Goal: Information Seeking & Learning: Learn about a topic

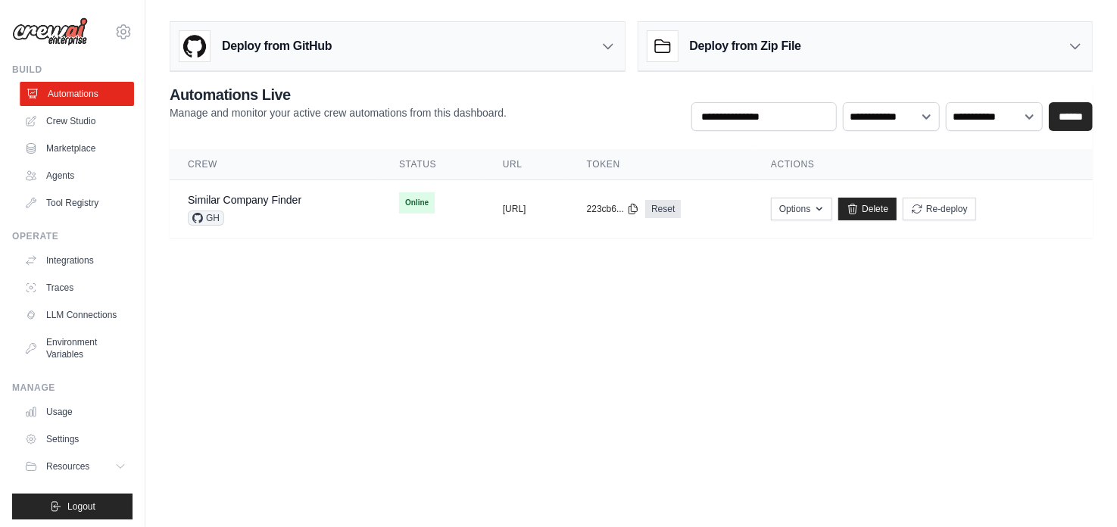
click at [62, 98] on link "Automations" at bounding box center [77, 94] width 114 height 24
click at [69, 122] on link "Crew Studio" at bounding box center [77, 121] width 114 height 24
click at [67, 117] on link "Crew Studio" at bounding box center [77, 121] width 114 height 24
click at [88, 126] on link "Crew Studio" at bounding box center [77, 121] width 114 height 24
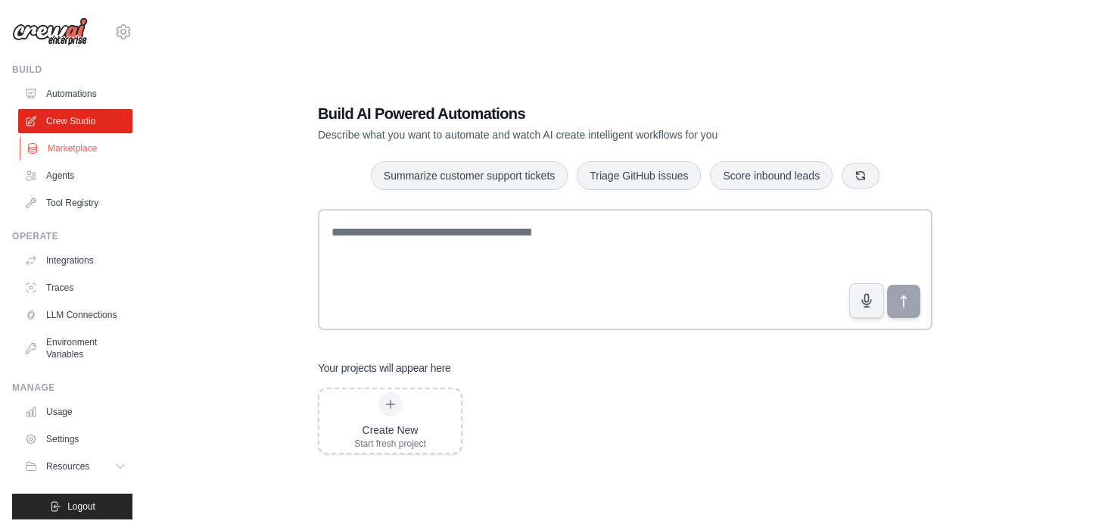
click at [72, 149] on link "Marketplace" at bounding box center [77, 148] width 114 height 24
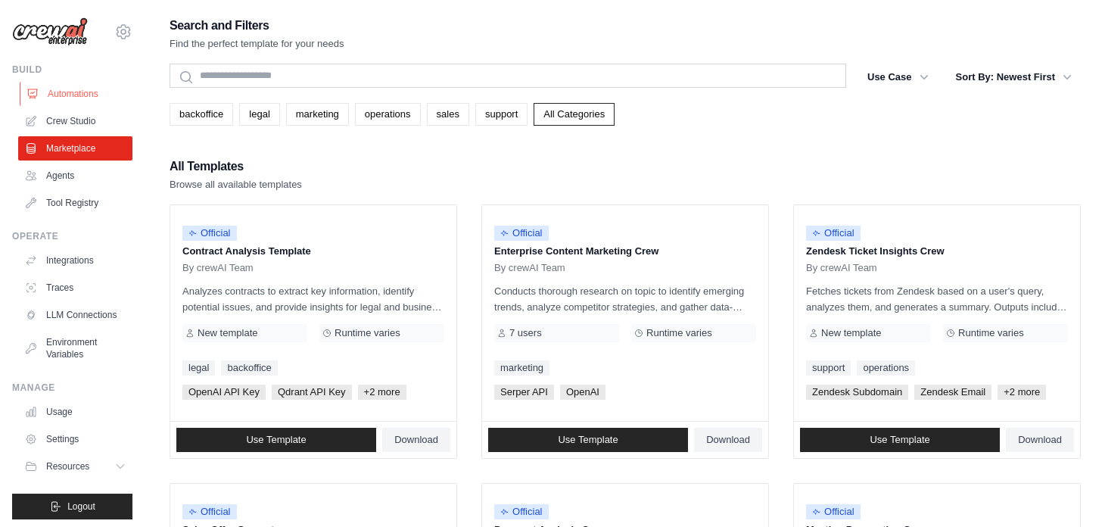
click at [85, 95] on link "Automations" at bounding box center [77, 94] width 114 height 24
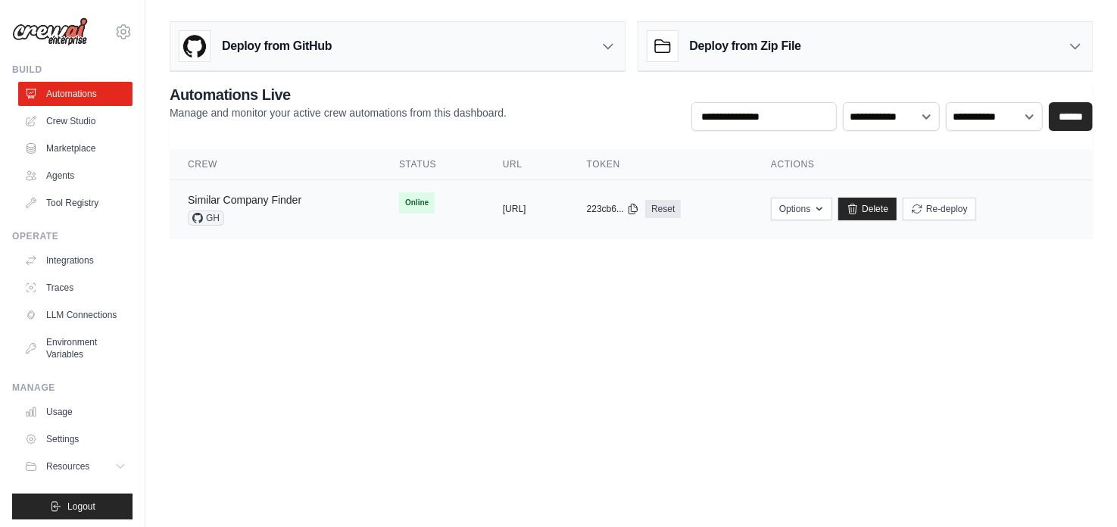
click at [268, 203] on link "Similar Company Finder" at bounding box center [245, 200] width 114 height 12
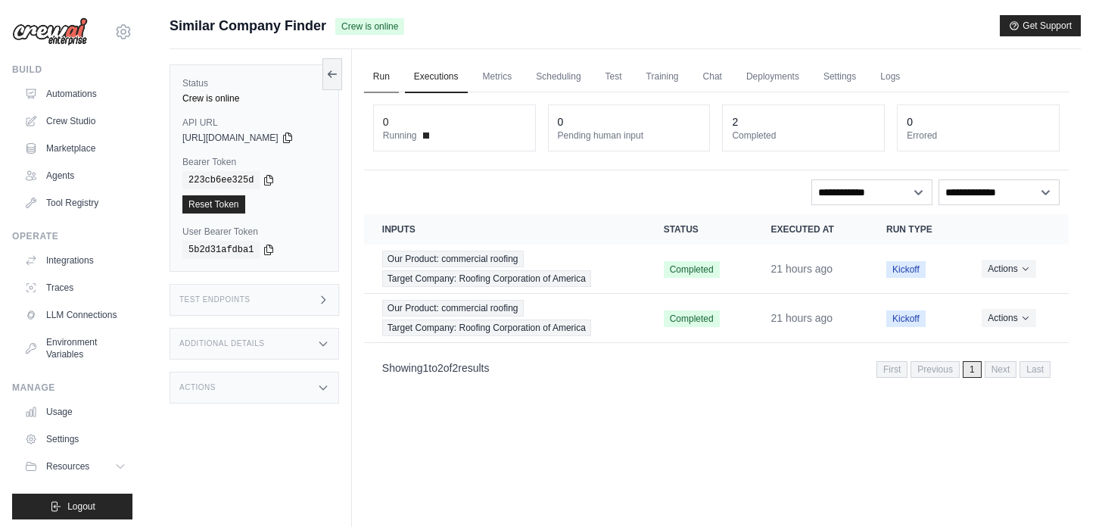
click at [388, 73] on link "Run" at bounding box center [381, 77] width 35 height 32
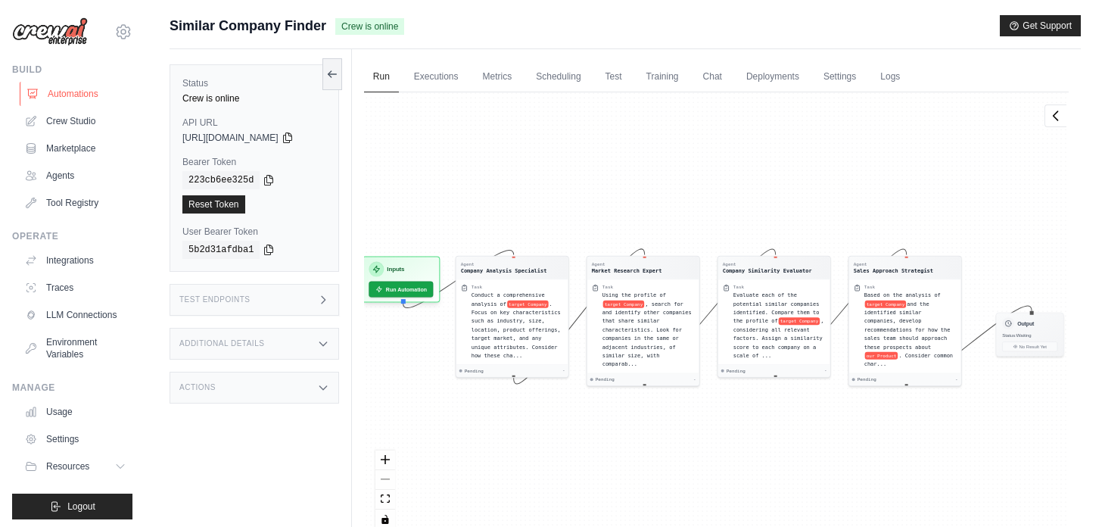
click at [64, 89] on link "Automations" at bounding box center [77, 94] width 114 height 24
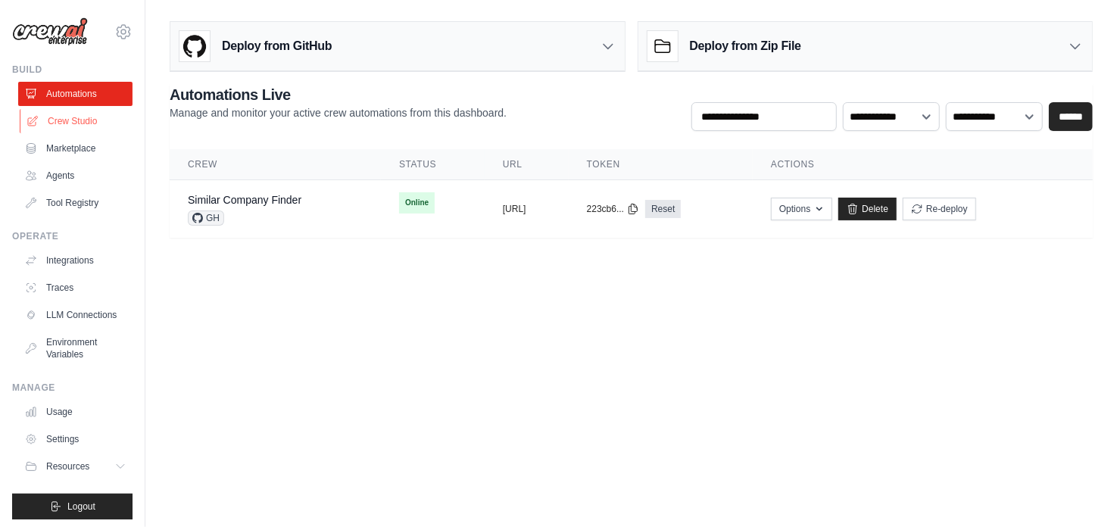
click at [55, 120] on link "Crew Studio" at bounding box center [77, 121] width 114 height 24
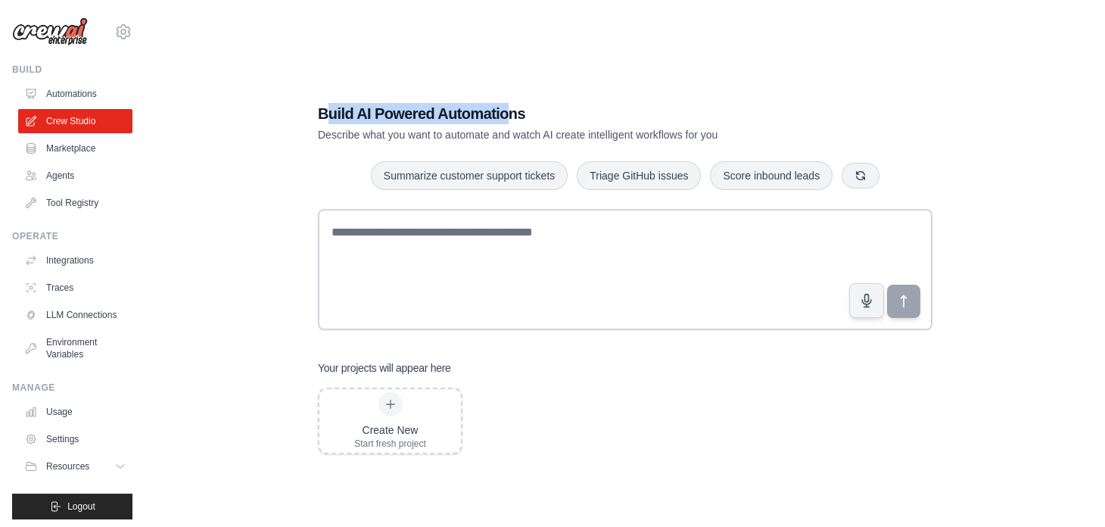
drag, startPoint x: 337, startPoint y: 121, endPoint x: 511, endPoint y: 106, distance: 174.8
click at [511, 106] on h1 "Build AI Powered Automations" at bounding box center [572, 113] width 509 height 21
click at [494, 107] on h1 "Build AI Powered Automations" at bounding box center [572, 113] width 509 height 21
click at [523, 126] on div "Build AI Powered Automations Describe what you want to automate and watch AI cr…" at bounding box center [572, 122] width 509 height 39
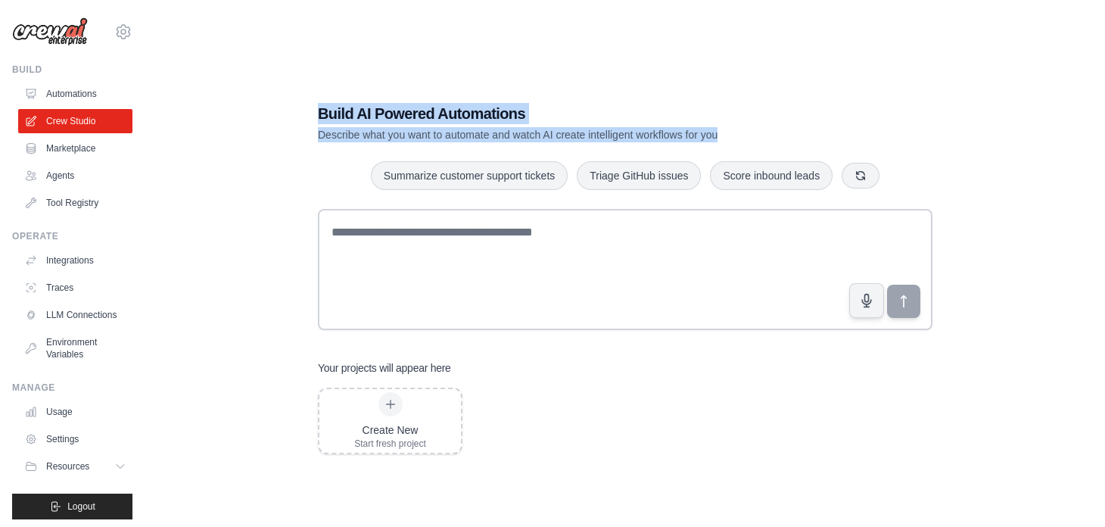
drag, startPoint x: 317, startPoint y: 109, endPoint x: 731, endPoint y: 127, distance: 414.5
click at [731, 127] on div "Build AI Powered Automations Describe what you want to automate and watch AI cr…" at bounding box center [572, 122] width 509 height 39
click at [655, 120] on h1 "Build AI Powered Automations" at bounding box center [572, 113] width 509 height 21
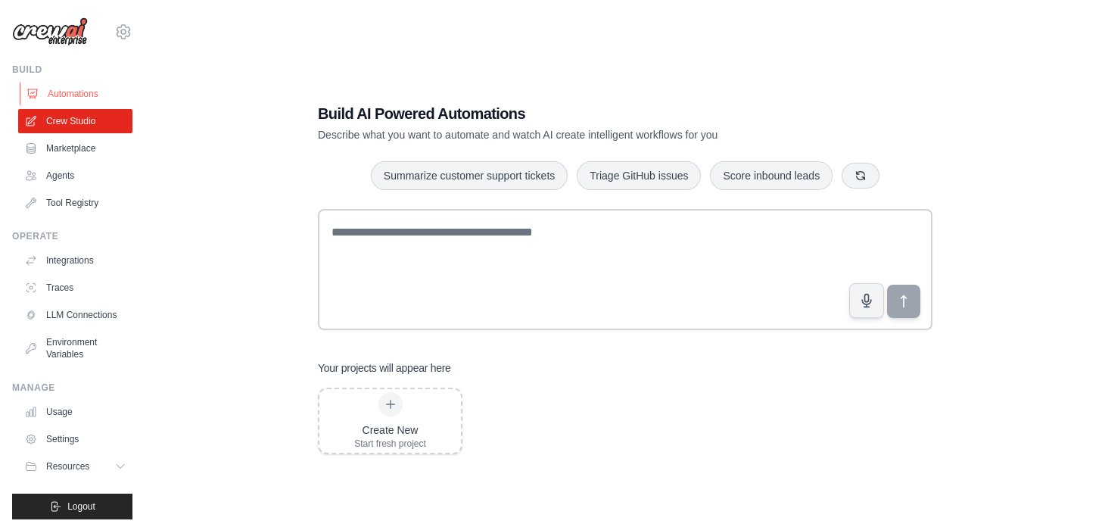
click at [92, 94] on link "Automations" at bounding box center [77, 94] width 114 height 24
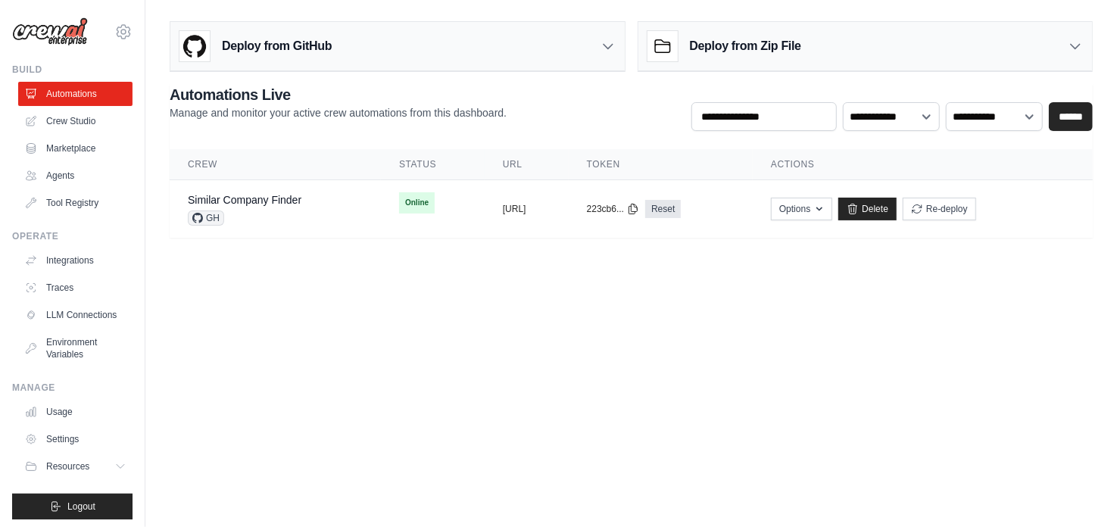
click at [813, 45] on div "Deploy from Zip File" at bounding box center [865, 46] width 454 height 49
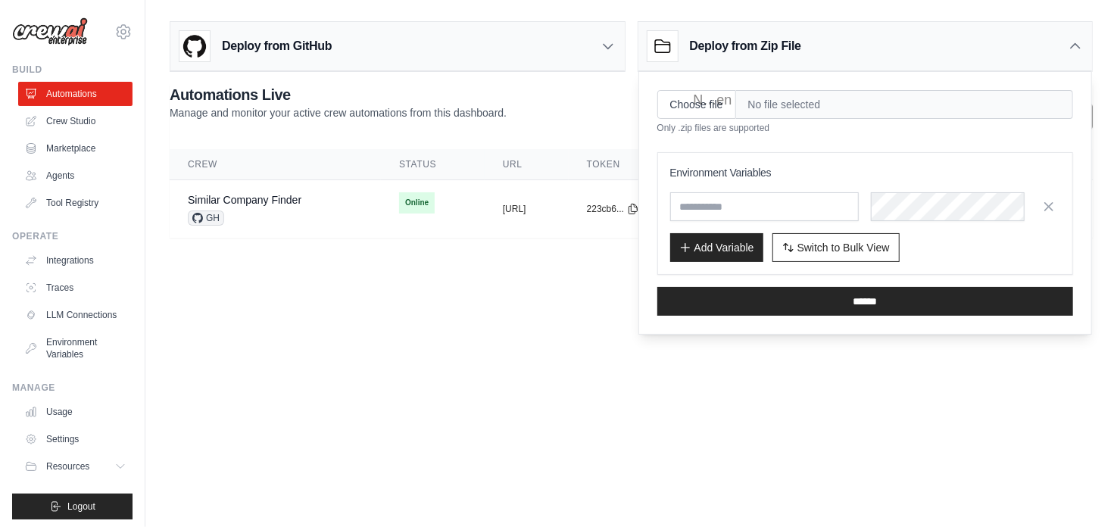
click at [814, 46] on div "Deploy from Zip File" at bounding box center [865, 46] width 454 height 49
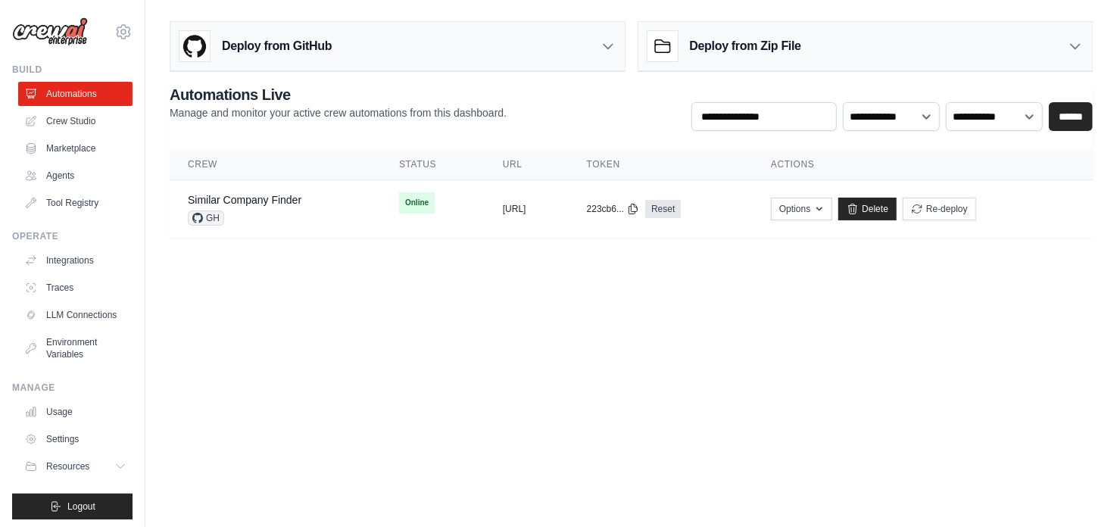
click at [563, 26] on div "Deploy from GitHub" at bounding box center [397, 46] width 454 height 49
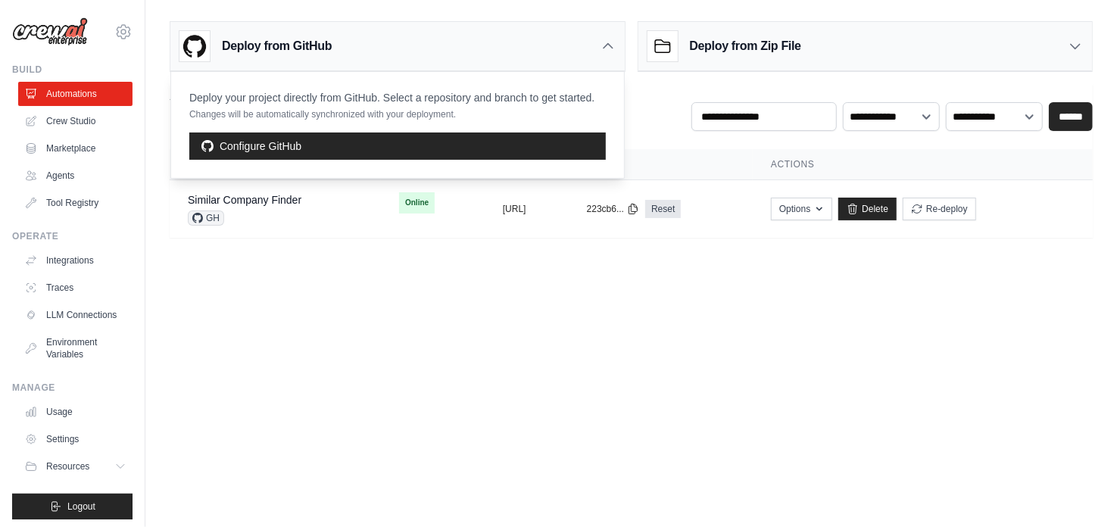
click at [569, 35] on div "Deploy from GitHub" at bounding box center [397, 46] width 454 height 49
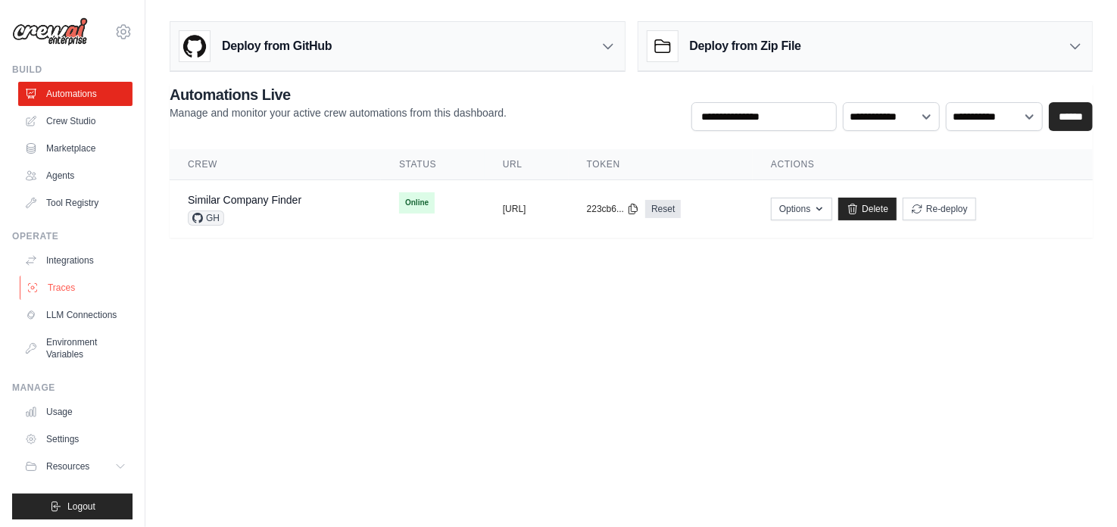
click at [56, 277] on link "Traces" at bounding box center [77, 288] width 114 height 24
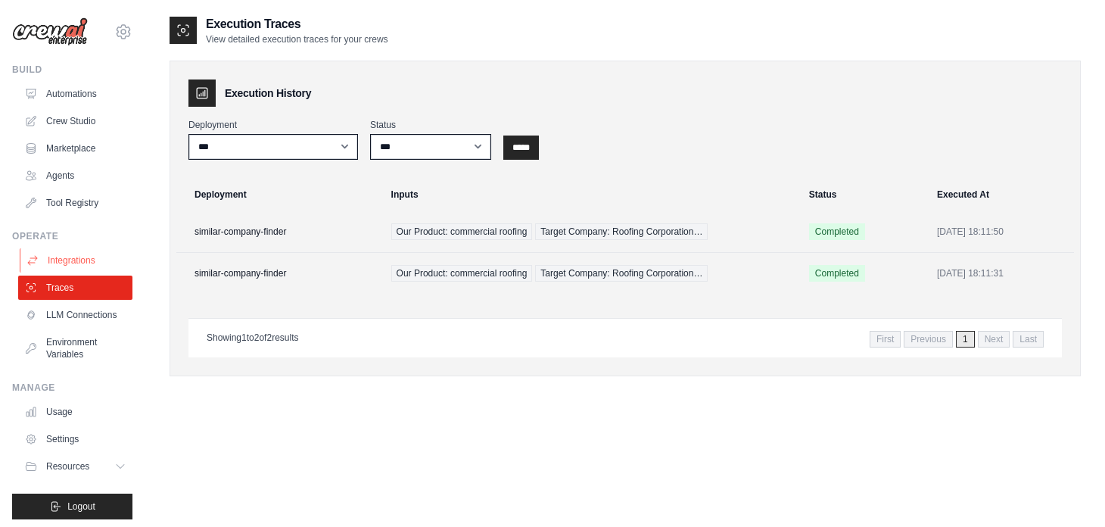
click at [61, 260] on link "Integrations" at bounding box center [77, 260] width 114 height 24
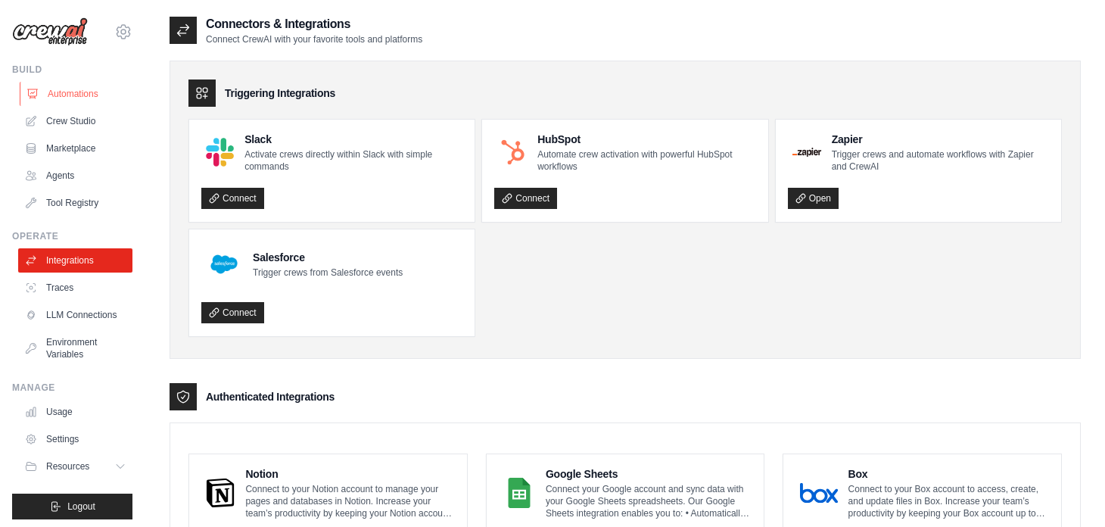
click at [48, 100] on link "Automations" at bounding box center [77, 94] width 114 height 24
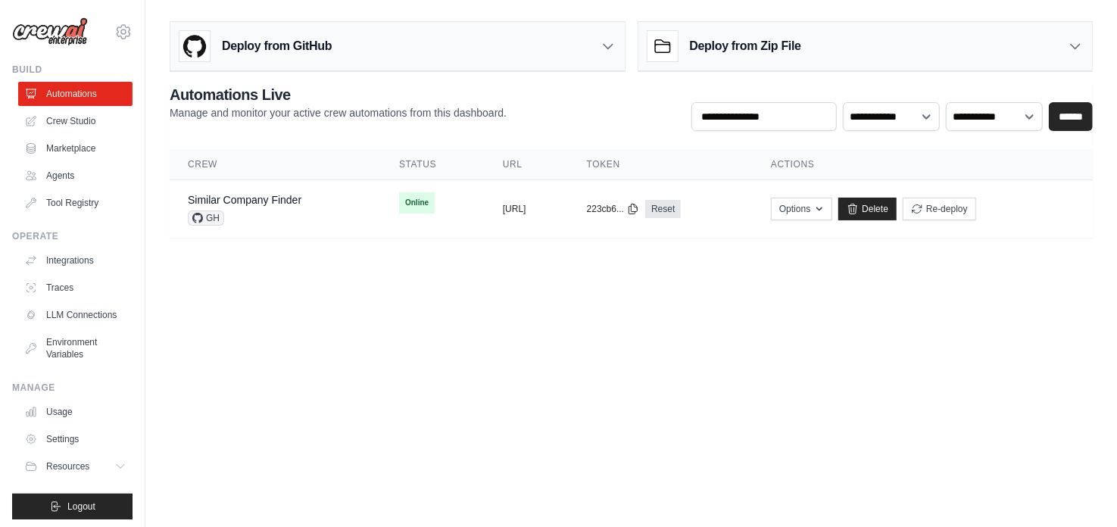
click at [64, 27] on img at bounding box center [50, 31] width 76 height 29
click at [115, 36] on icon at bounding box center [123, 32] width 18 height 18
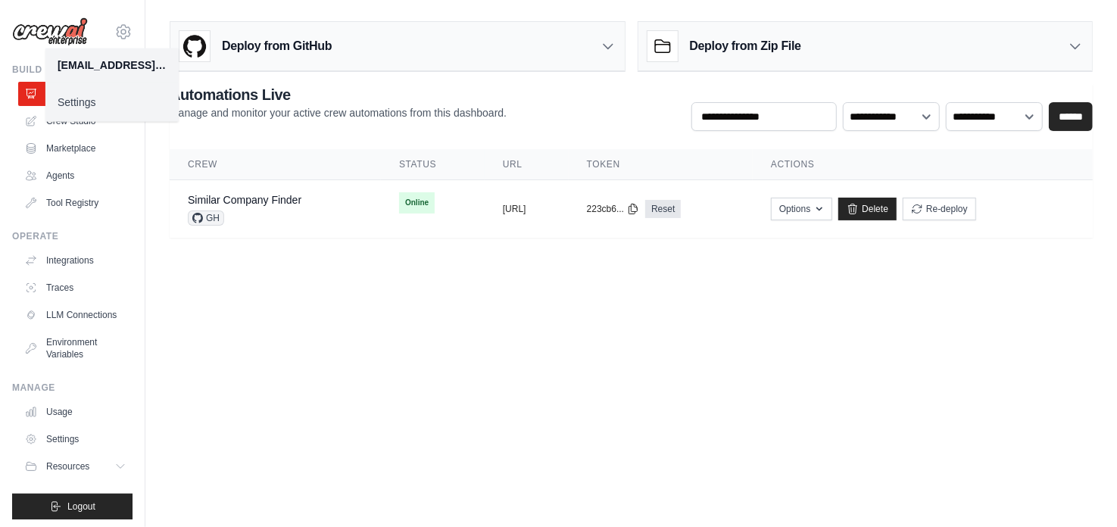
click at [266, 11] on main "Deploy from GitHub Deploy your project directly from GitHub. Select a repositor…" at bounding box center [630, 135] width 971 height 271
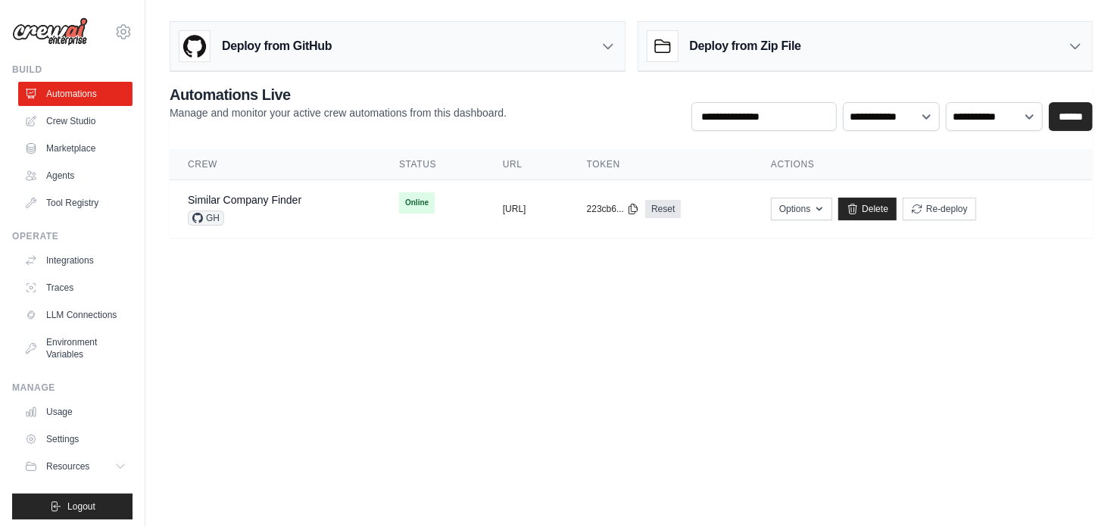
click at [459, 350] on body "swaygscustommerch@gmail.com Settings Build Automations Crew Studio" at bounding box center [558, 263] width 1117 height 527
drag, startPoint x: 473, startPoint y: 305, endPoint x: 481, endPoint y: 290, distance: 17.3
click at [481, 291] on body "swaygscustommerch@gmail.com Settings Build Automations Crew Studio" at bounding box center [558, 263] width 1117 height 527
click at [482, 287] on body "swaygscustommerch@gmail.com Settings Build Automations Crew Studio" at bounding box center [558, 263] width 1117 height 527
drag, startPoint x: 774, startPoint y: 298, endPoint x: 743, endPoint y: 319, distance: 38.0
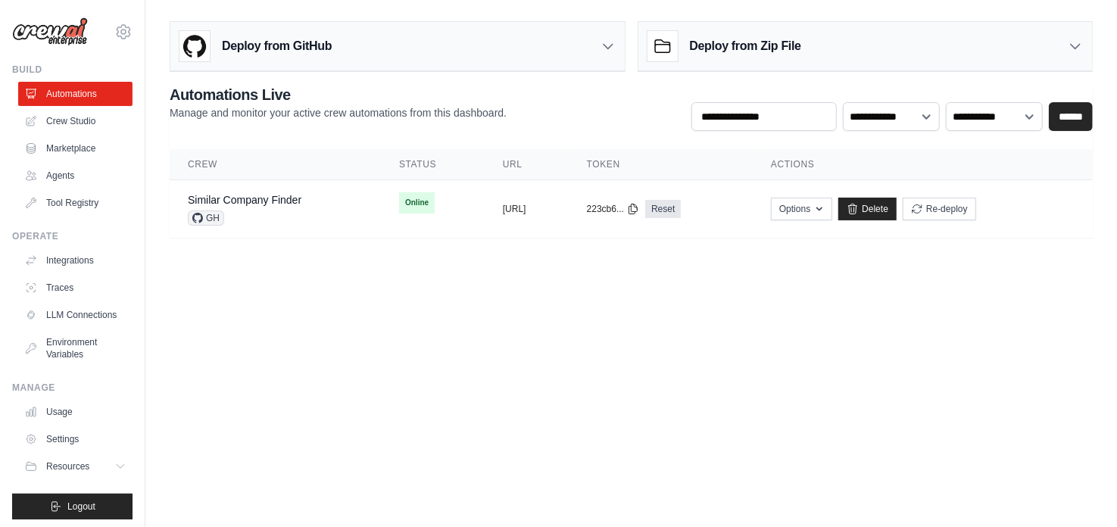
click at [743, 319] on body "swaygscustommerch@gmail.com Settings Build Automations Crew Studio" at bounding box center [558, 263] width 1117 height 527
drag, startPoint x: 161, startPoint y: 94, endPoint x: 385, endPoint y: 103, distance: 223.5
click at [385, 103] on div "Deploy from GitHub Deploy your project directly from GitHub. Select a repositor…" at bounding box center [630, 126] width 971 height 223
click at [437, 111] on p "Manage and monitor your active crew automations from this dashboard." at bounding box center [338, 112] width 337 height 15
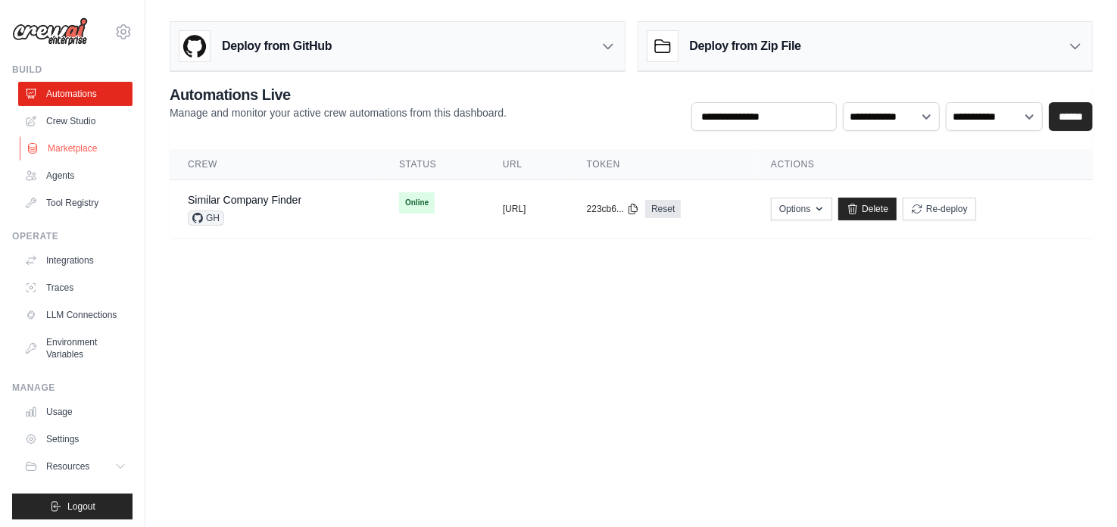
click at [55, 152] on link "Marketplace" at bounding box center [77, 148] width 114 height 24
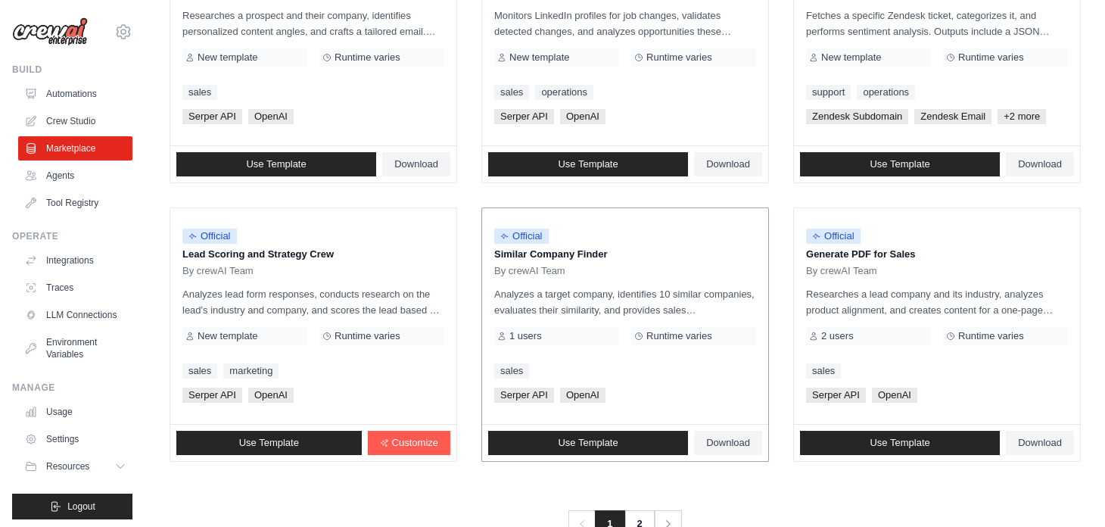
scroll to position [872, 0]
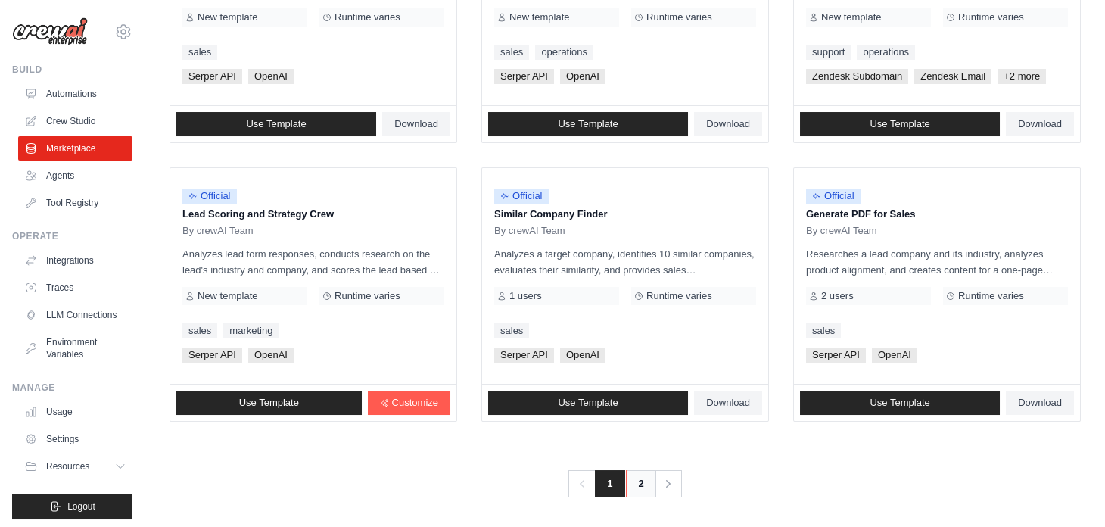
click at [640, 482] on link "2" at bounding box center [641, 483] width 30 height 27
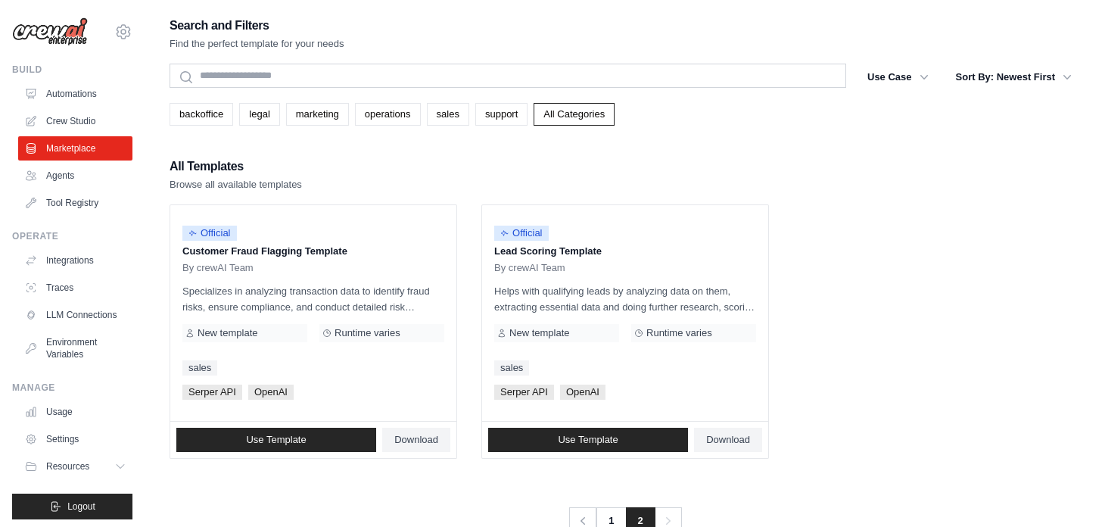
drag, startPoint x: 418, startPoint y: 144, endPoint x: 407, endPoint y: 152, distance: 13.5
click at [418, 145] on div "Search and Filters Find the perfect template for your needs Search Use Case bac…" at bounding box center [625, 274] width 911 height 519
click at [356, 126] on div "Search and Filters Find the perfect template for your needs Search Use Case bac…" at bounding box center [625, 274] width 911 height 519
click at [375, 119] on link "operations" at bounding box center [388, 114] width 66 height 23
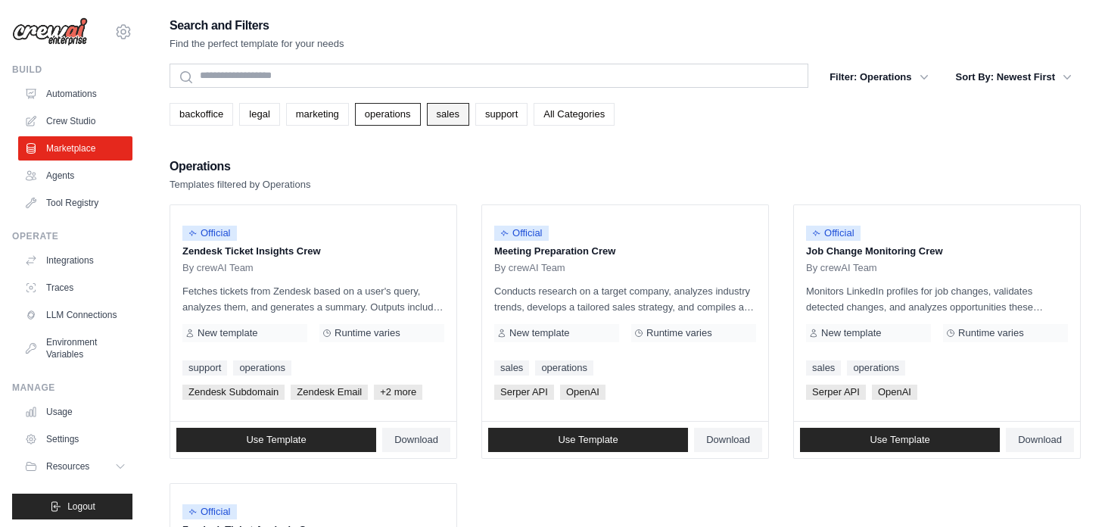
click at [458, 115] on link "sales" at bounding box center [448, 114] width 42 height 23
